Goal: Transaction & Acquisition: Book appointment/travel/reservation

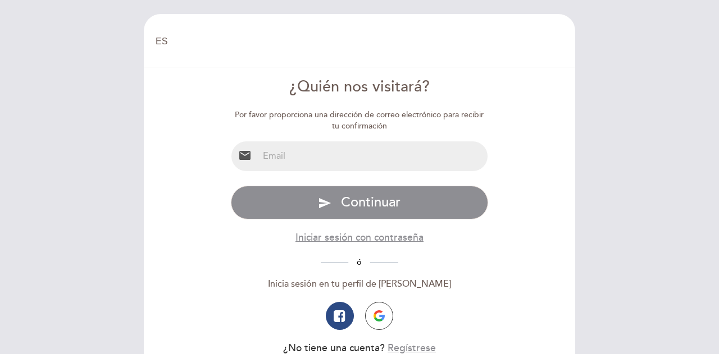
select select "es"
click at [294, 157] on input "email" at bounding box center [373, 157] width 230 height 30
type input "[EMAIL_ADDRESS][DOMAIN_NAME]"
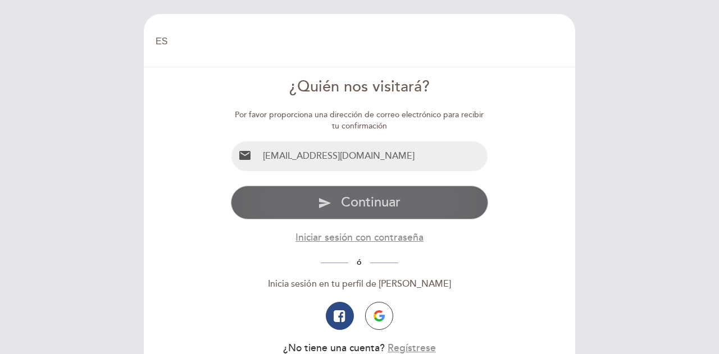
click at [386, 203] on span "Continuar" at bounding box center [371, 202] width 60 height 16
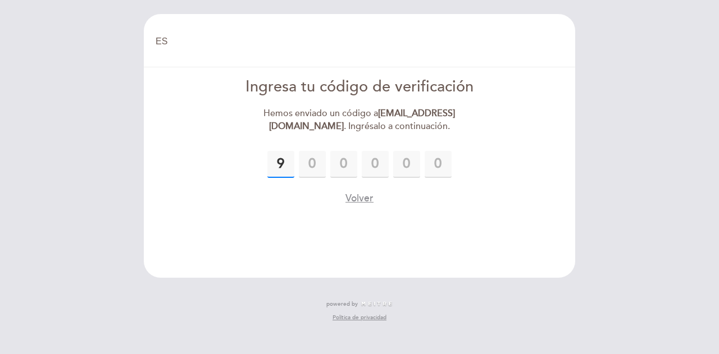
type input "9"
type input "7"
type input "9"
type input "2"
type input "3"
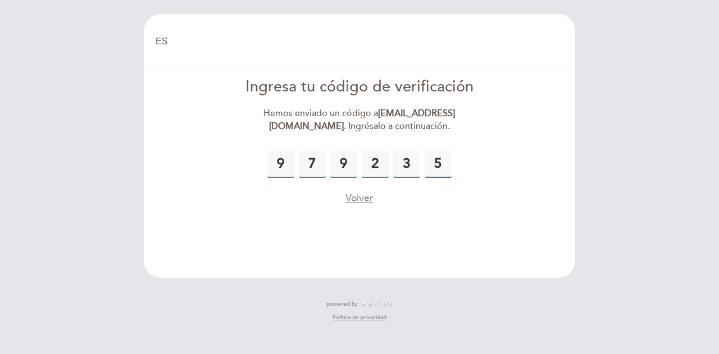
type input "5"
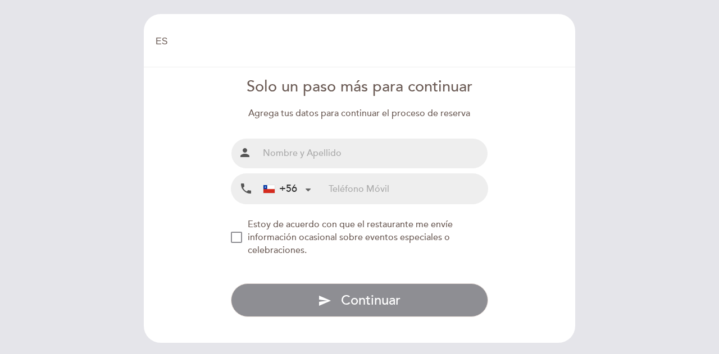
click at [345, 156] on input "text" at bounding box center [373, 154] width 230 height 30
type input "[PERSON_NAME]"
click at [340, 184] on input "tel" at bounding box center [408, 189] width 159 height 30
type input "966997292"
click at [239, 236] on div "NEW_MODAL_AGREE_RESTAURANT_SEND_OCCASIONAL_INFO" at bounding box center [236, 237] width 11 height 11
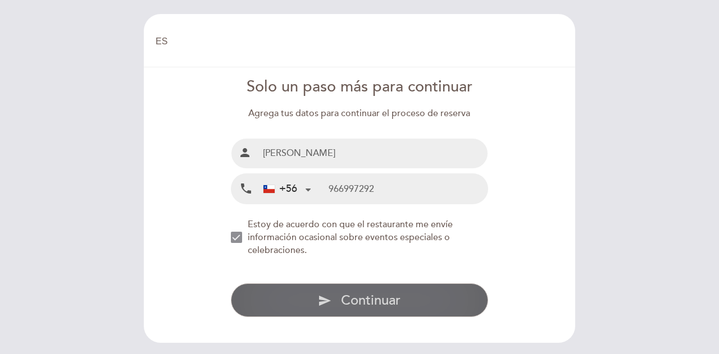
click at [363, 297] on span "Continuar" at bounding box center [371, 301] width 60 height 16
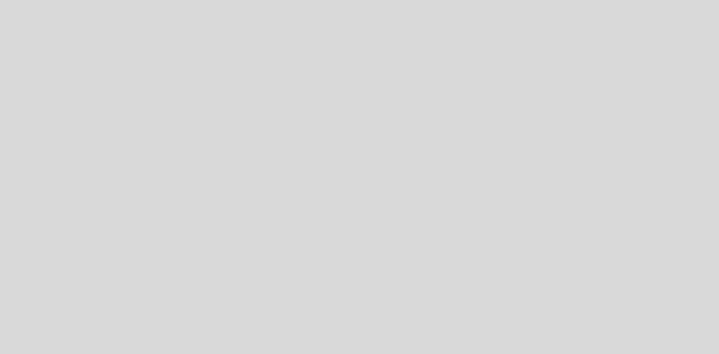
select select "es"
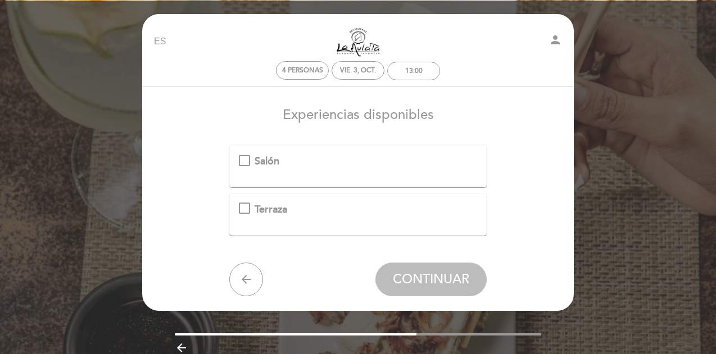
click at [246, 206] on div "Terraza" at bounding box center [358, 210] width 239 height 15
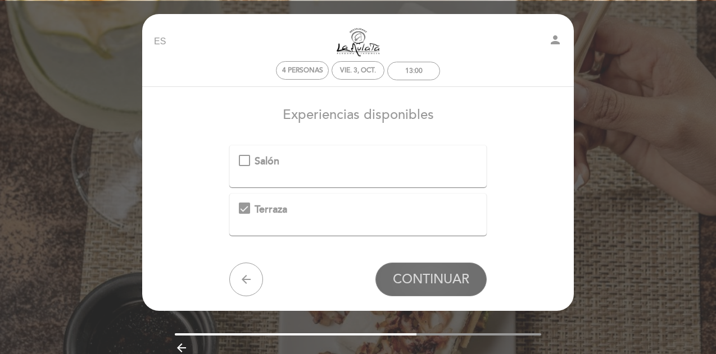
click at [427, 276] on span "CONTINUAR" at bounding box center [431, 280] width 76 height 16
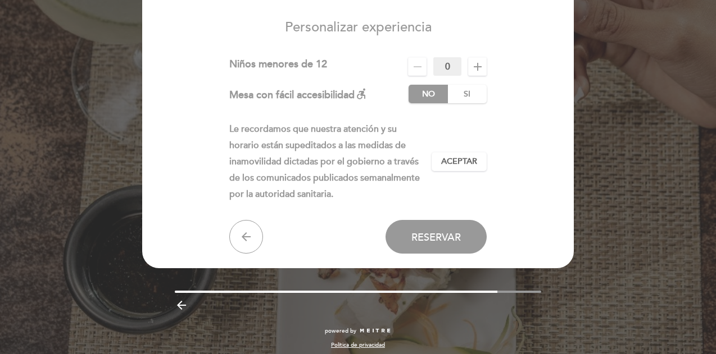
scroll to position [93, 0]
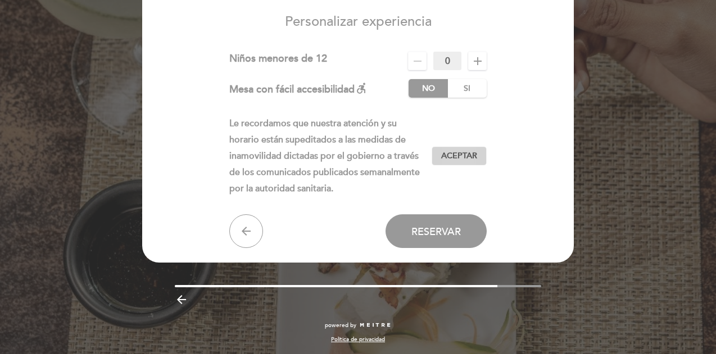
click at [458, 153] on span "Aceptar" at bounding box center [459, 157] width 36 height 12
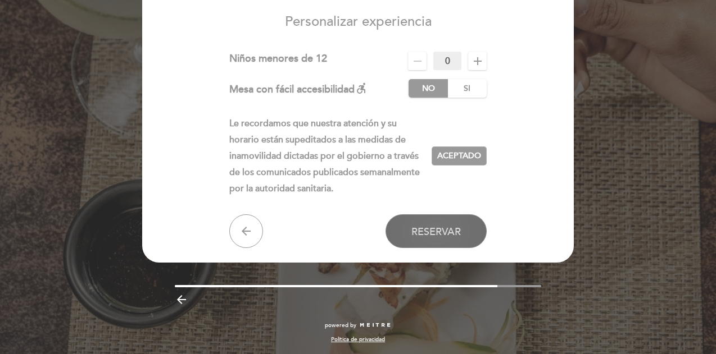
click at [439, 230] on span "Reservar" at bounding box center [435, 232] width 49 height 12
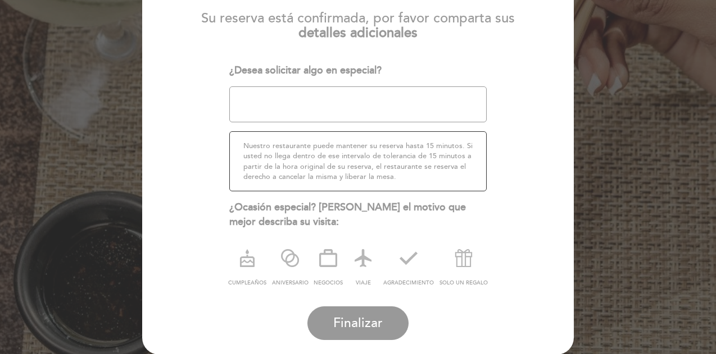
scroll to position [182, 0]
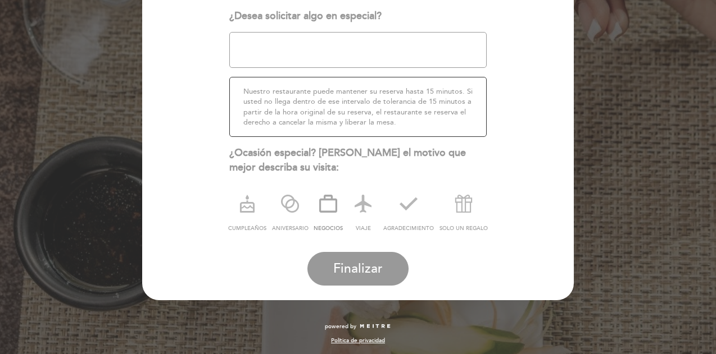
click at [324, 203] on icon at bounding box center [327, 203] width 29 height 29
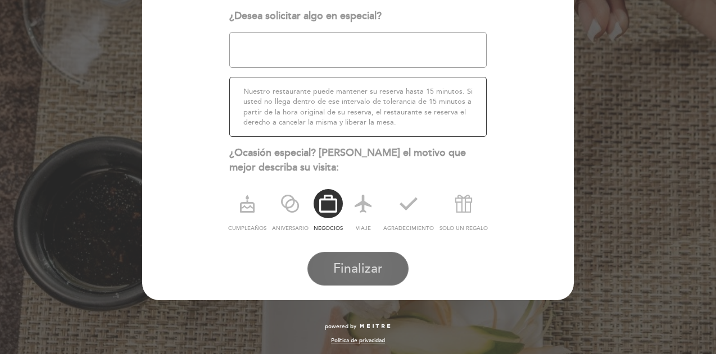
click at [359, 266] on span "Finalizar" at bounding box center [357, 269] width 49 height 16
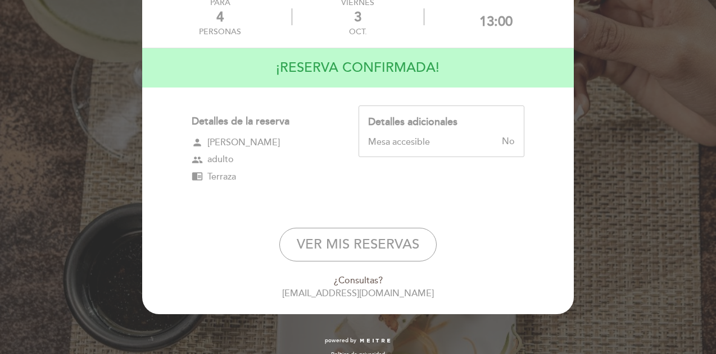
scroll to position [85, 0]
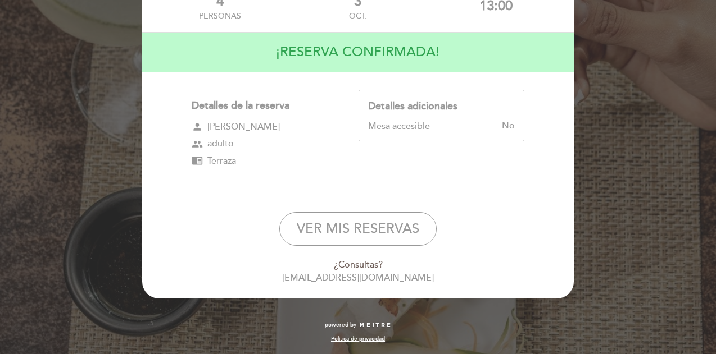
click at [230, 163] on span "Terraza" at bounding box center [221, 161] width 29 height 13
click at [213, 163] on span "Terraza" at bounding box center [221, 161] width 29 height 13
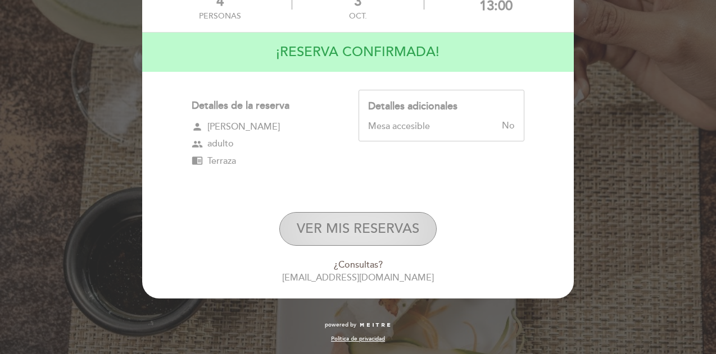
click at [364, 226] on button "VER MIS RESERVAS" at bounding box center [357, 229] width 157 height 34
select select "es"
